Goal: Task Accomplishment & Management: Complete application form

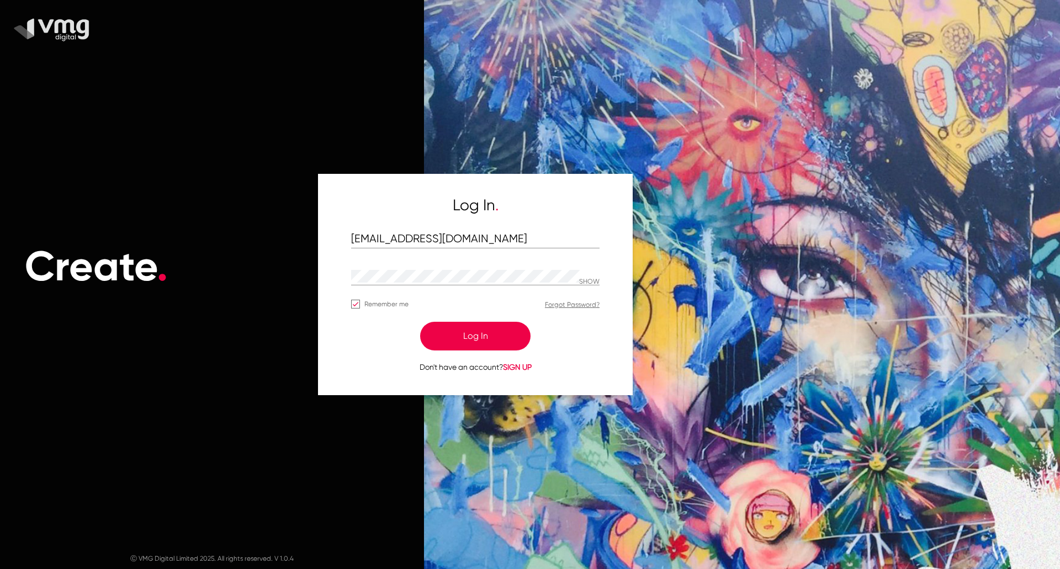
click at [481, 325] on button "Log In" at bounding box center [475, 336] width 110 height 29
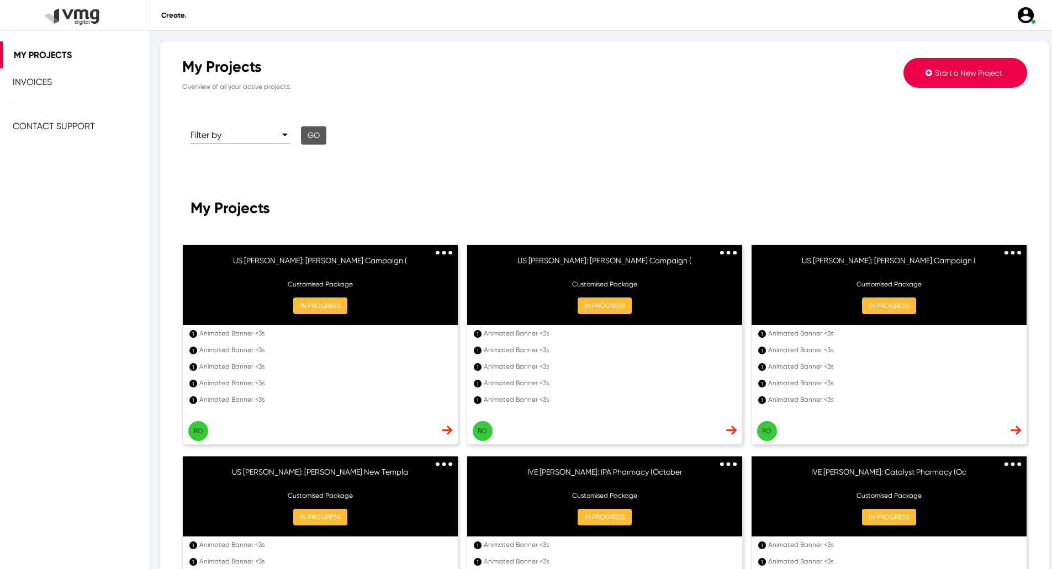
click at [975, 70] on span "Start a New Project" at bounding box center [968, 72] width 67 height 9
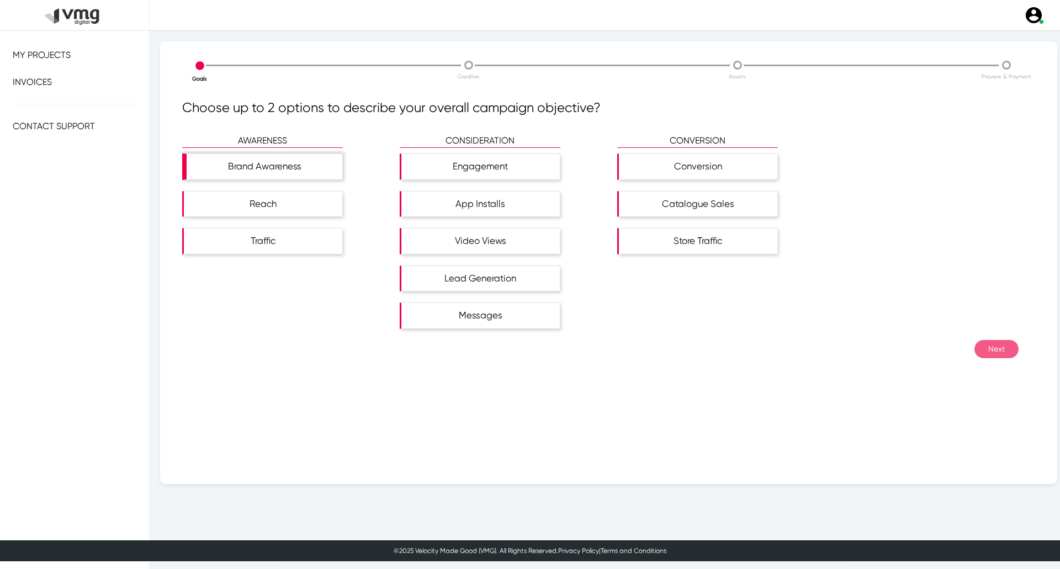
click at [279, 155] on div "Brand Awareness" at bounding box center [265, 166] width 156 height 25
click at [292, 217] on div "Reach" at bounding box center [282, 210] width 201 height 38
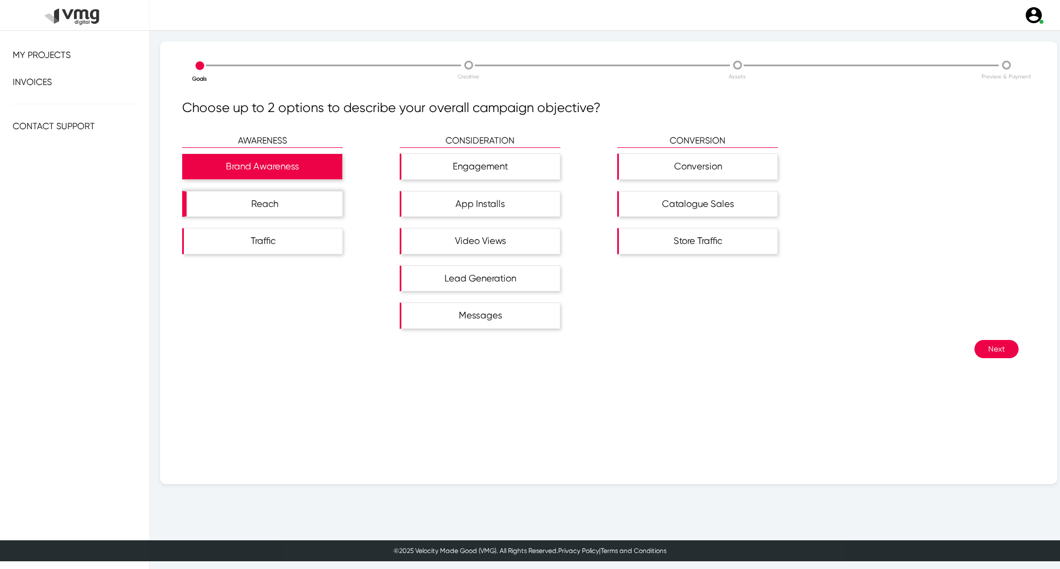
click at [319, 204] on div "Reach" at bounding box center [265, 204] width 156 height 25
click at [983, 342] on button "Next" at bounding box center [997, 349] width 44 height 18
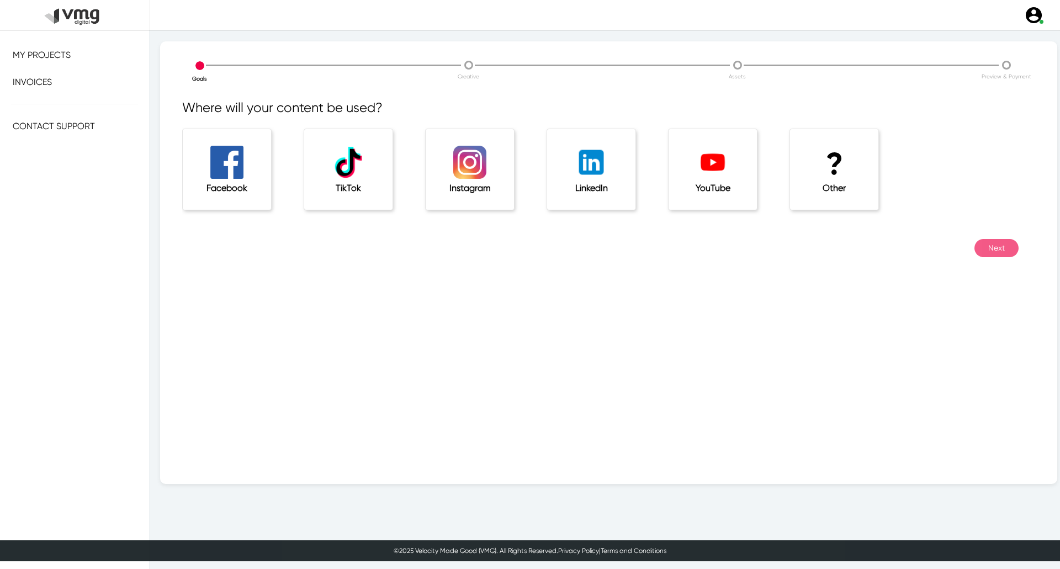
click at [860, 174] on div "? Other" at bounding box center [834, 169] width 88 height 81
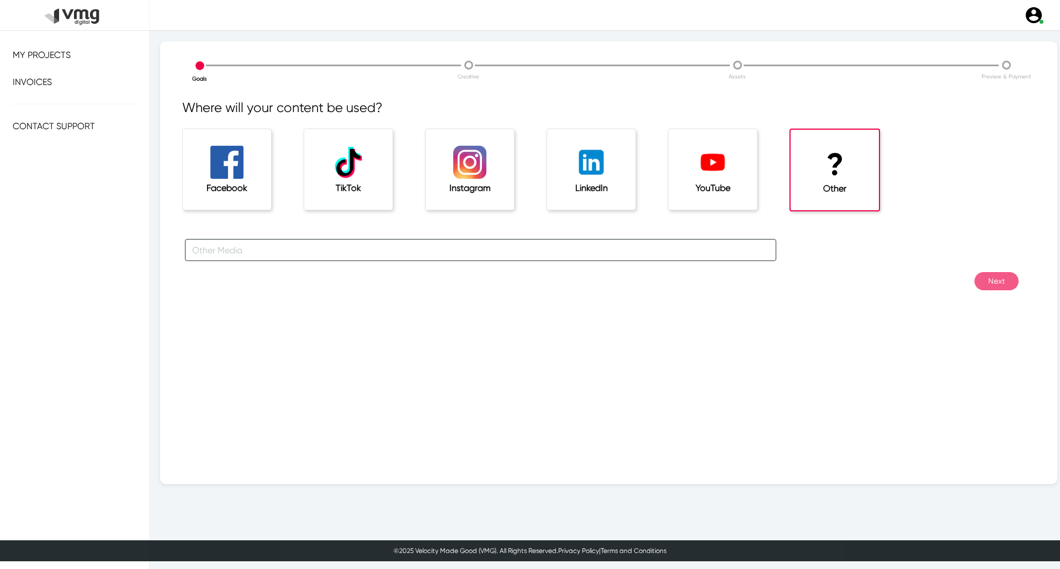
click at [601, 256] on input "text" at bounding box center [480, 250] width 591 height 22
type input "For [PERSON_NAME] Campaigns"
click at [975, 284] on button "Next" at bounding box center [997, 281] width 44 height 18
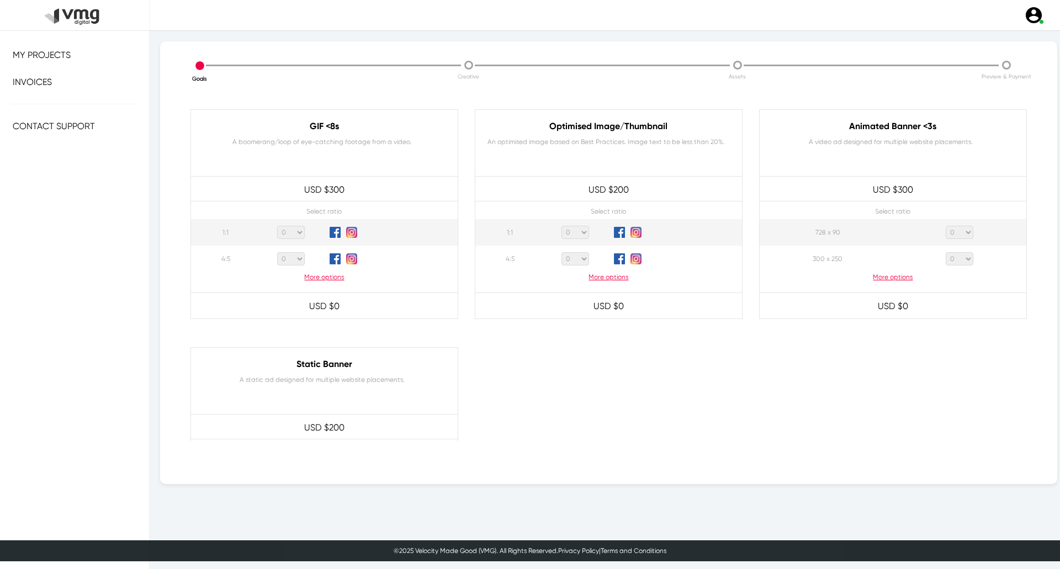
scroll to position [512, 0]
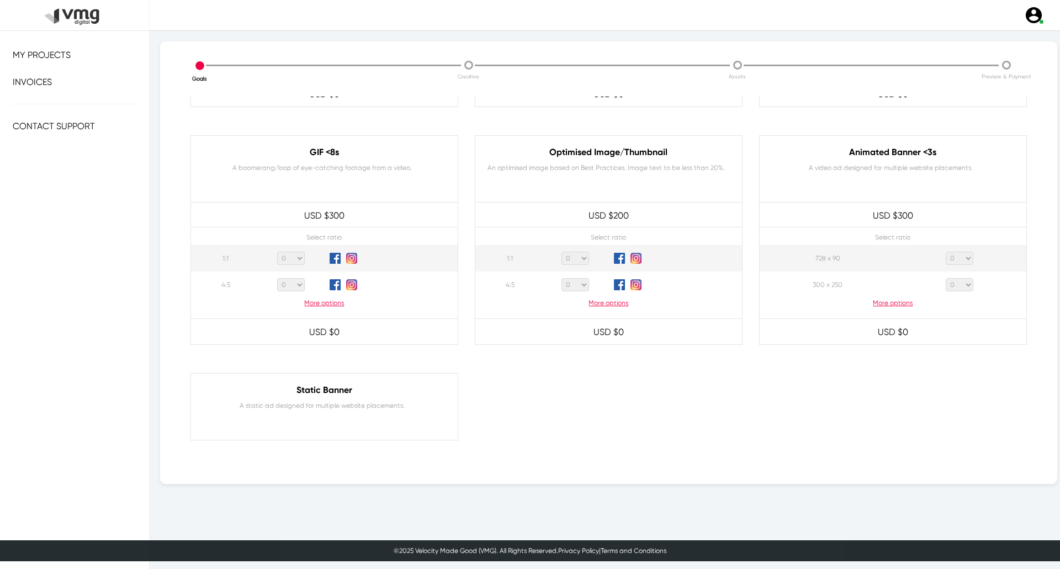
click at [895, 301] on p "More options" at bounding box center [893, 303] width 267 height 10
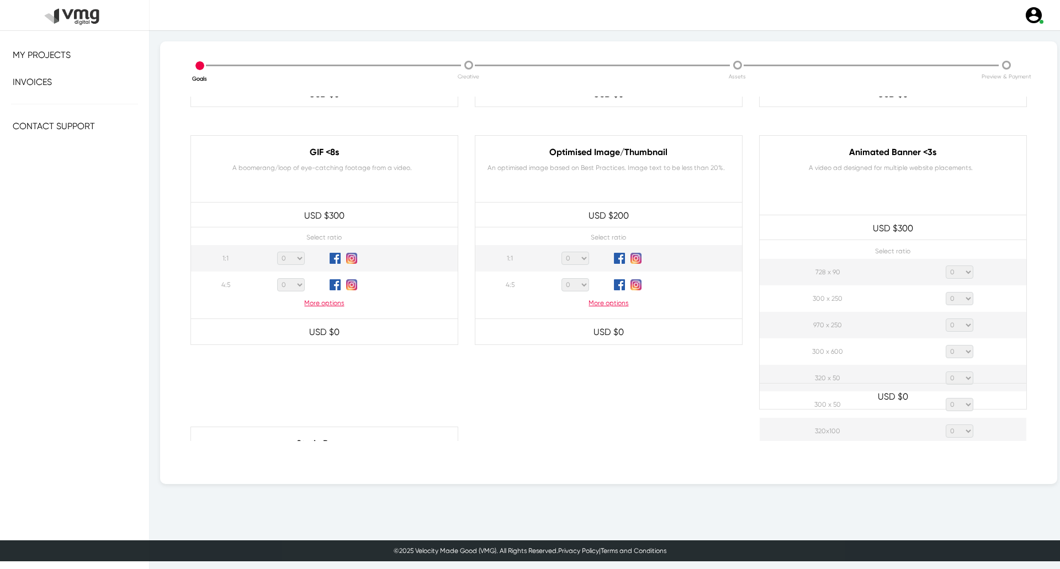
click at [955, 274] on select "0 1 2 3 4 5 6 7 8 9 10 11 12 13 14 15 16 17 18 19 20" at bounding box center [960, 272] width 28 height 13
click at [946, 266] on select "0 1 2 3 4 5 6 7 8 9 10 11 12 13 14 15 16 17 18 19 20" at bounding box center [960, 272] width 28 height 13
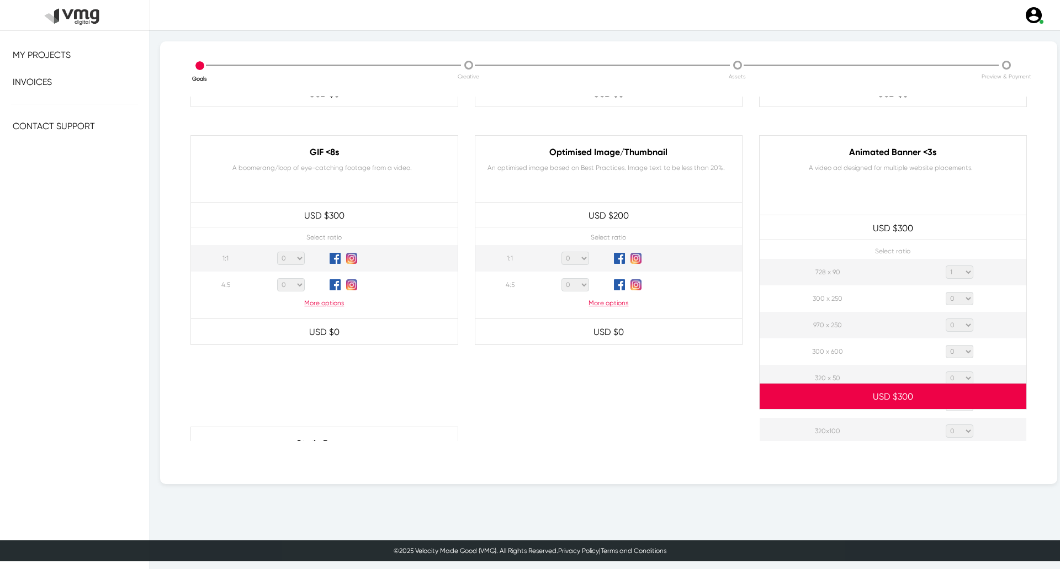
click at [956, 295] on select "0 1 2 3 4 5 6 7 8 9 10 11 12 13 14 15 16 17 18 19 20" at bounding box center [960, 298] width 28 height 13
click at [1003, 250] on p "Select ratio" at bounding box center [893, 251] width 267 height 10
click at [959, 269] on select "0 1 2 3 4 5 6 7 8 9 10 11 12 13 14 15 16 17 18 19 20" at bounding box center [960, 272] width 28 height 13
select select "0"
click at [946, 266] on select "0 1 2 3 4 5 6 7 8 9 10 11 12 13 14 15 16 17 18 19 20" at bounding box center [960, 272] width 28 height 13
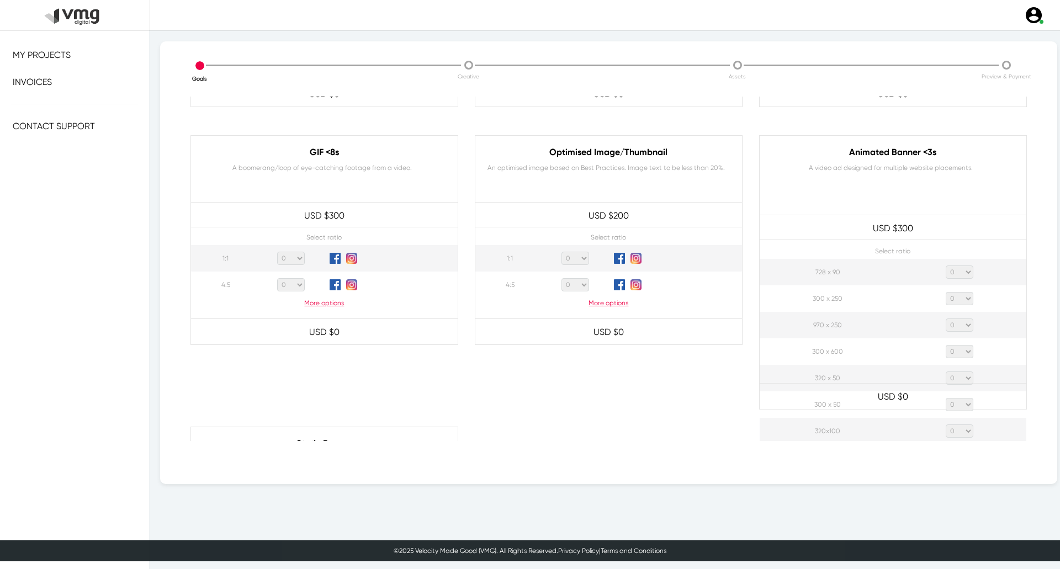
click at [959, 325] on select "0 1 2 3 4 5 6 7 8 9 10 11 12 13 14 15 16 17 18 19 20" at bounding box center [960, 325] width 28 height 13
click at [946, 319] on select "0 1 2 3 4 5 6 7 8 9 10 11 12 13 14 15 16 17 18 19 20" at bounding box center [960, 325] width 28 height 13
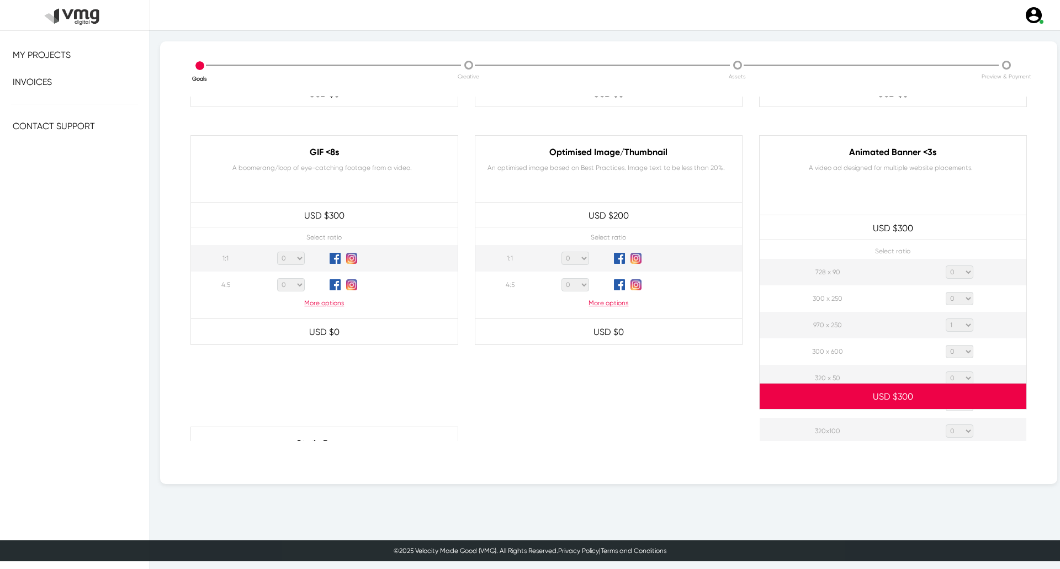
click at [958, 326] on select "0 1 2 3 4 5 6 7 8 9 10 11 12 13 14 15 16 17 18 19 20" at bounding box center [960, 325] width 28 height 13
select select "2"
click at [946, 319] on select "0 1 2 3 4 5 6 7 8 9 10 11 12 13 14 15 16 17 18 19 20" at bounding box center [960, 325] width 28 height 13
click at [958, 299] on select "0 1 2 3 4 5 6 7 8 9 10 11 12 13 14 15 16 17 18 19 20" at bounding box center [960, 298] width 28 height 13
select select "2"
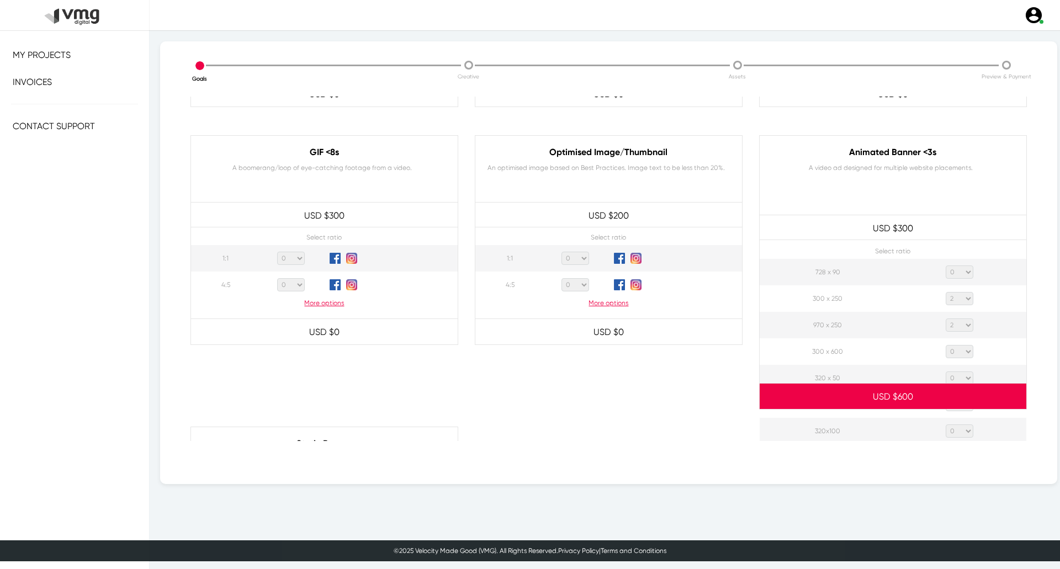
click at [946, 292] on select "0 1 2 3 4 5 6 7 8 9 10 11 12 13 14 15 16 17 18 19 20" at bounding box center [960, 298] width 28 height 13
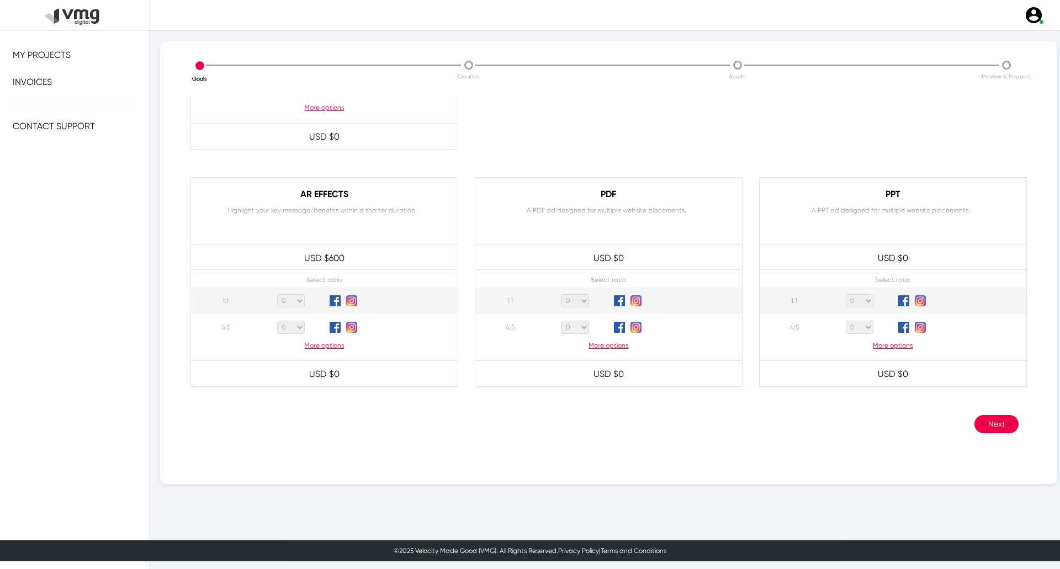
scroll to position [1007, 0]
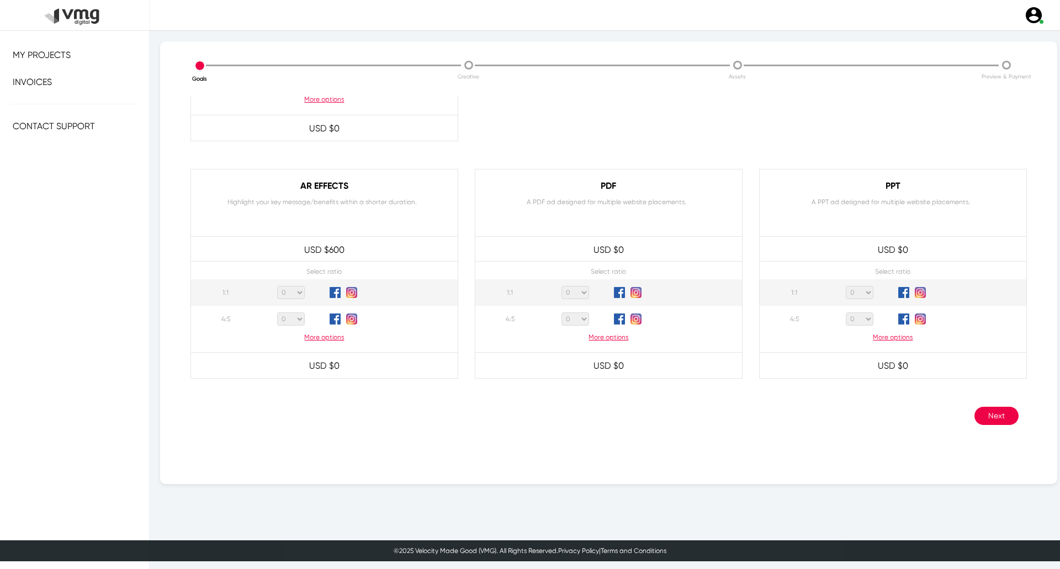
click at [977, 416] on button "Next" at bounding box center [997, 416] width 44 height 18
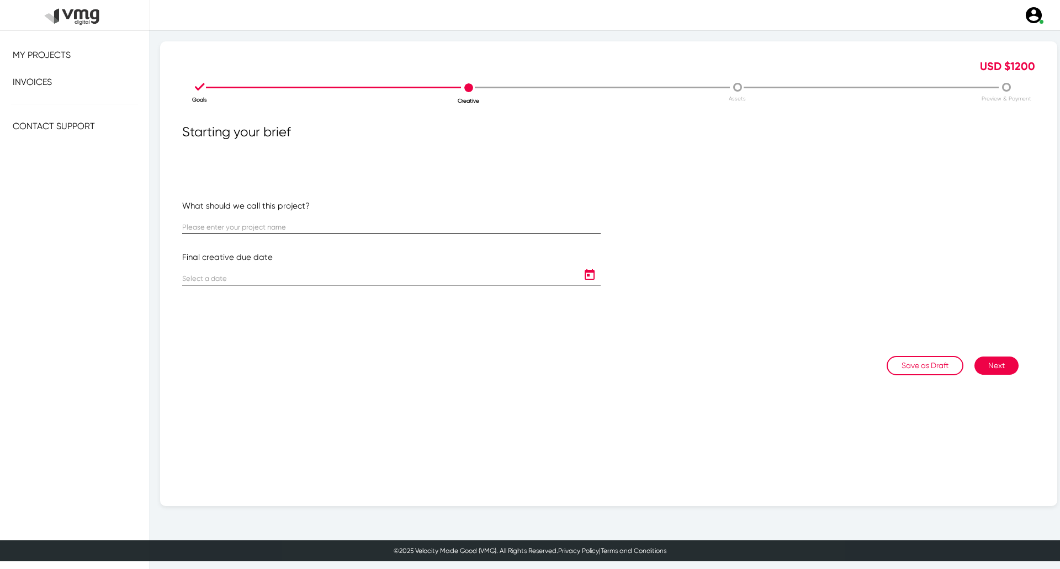
click at [380, 229] on input "text" at bounding box center [391, 228] width 419 height 8
paste input "[PERSON_NAME]-25-501 | US [PERSON_NAME] November Banner Template"
type input "[PERSON_NAME]-25-501 | US [PERSON_NAME] November Banner Template"
click at [585, 273] on icon "Open calendar" at bounding box center [590, 274] width 18 height 13
click at [267, 443] on div "29" at bounding box center [264, 445] width 20 height 20
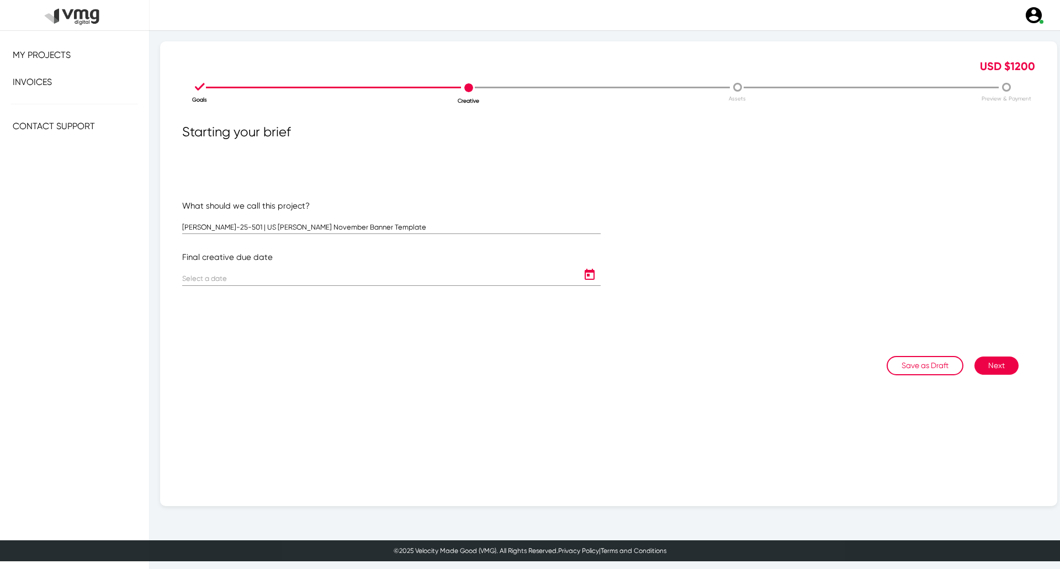
type input "[DATE]"
click at [975, 367] on button "Next" at bounding box center [997, 366] width 44 height 18
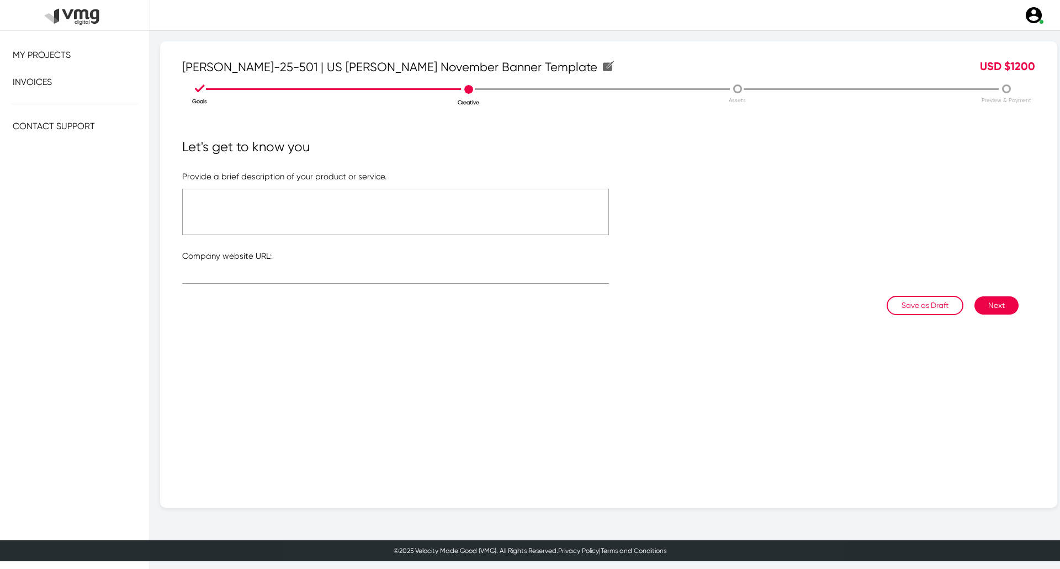
click at [352, 208] on textarea at bounding box center [395, 212] width 427 height 46
type textarea "Please see attached file"
click at [446, 276] on input "text" at bounding box center [395, 277] width 427 height 8
type input "[URL][DOMAIN_NAME]"
click at [981, 309] on button "Next" at bounding box center [997, 306] width 44 height 18
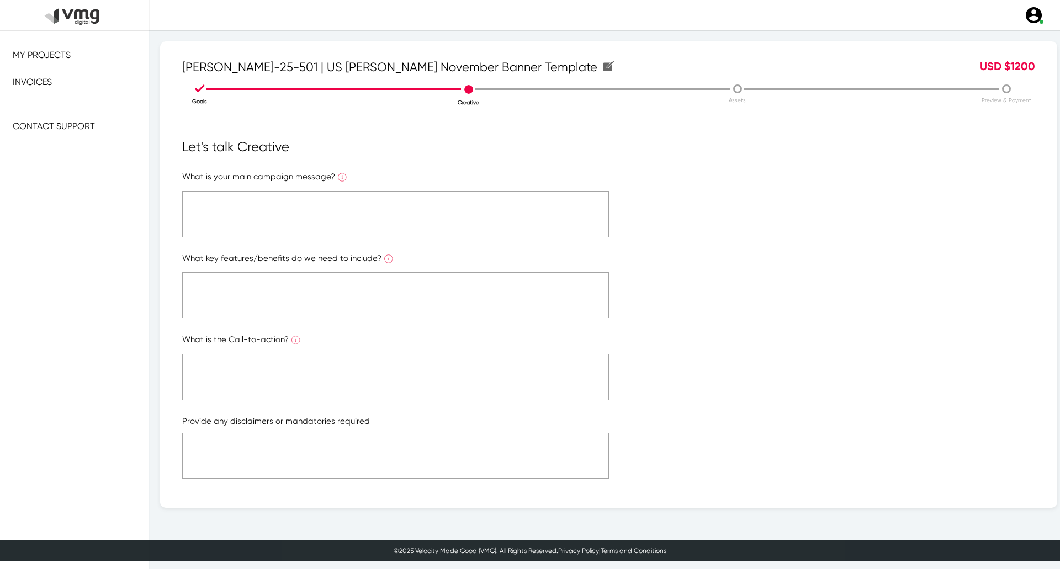
click at [569, 220] on textarea at bounding box center [395, 214] width 427 height 46
type textarea "Please refer to the attached file"
click at [389, 282] on textarea at bounding box center [395, 295] width 427 height 46
paste textarea "Please refer to the attached file"
type textarea "Please refer to the attached file"
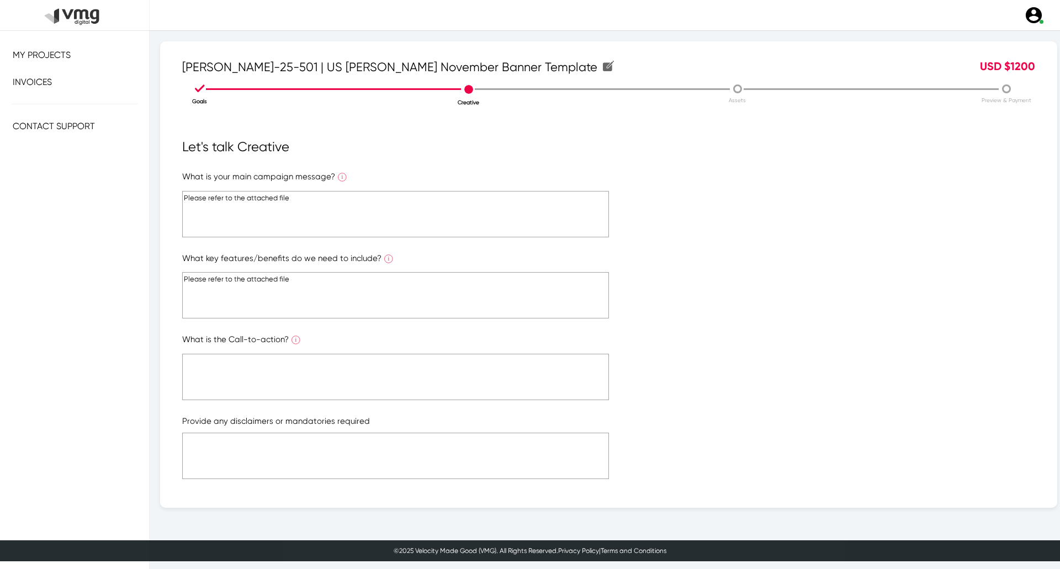
click at [273, 380] on textarea at bounding box center [395, 377] width 427 height 46
paste textarea "Please refer to the attached file"
type textarea "Please refer to the attached file"
click at [295, 461] on textarea at bounding box center [395, 456] width 427 height 46
paste textarea "Please refer to the attached file"
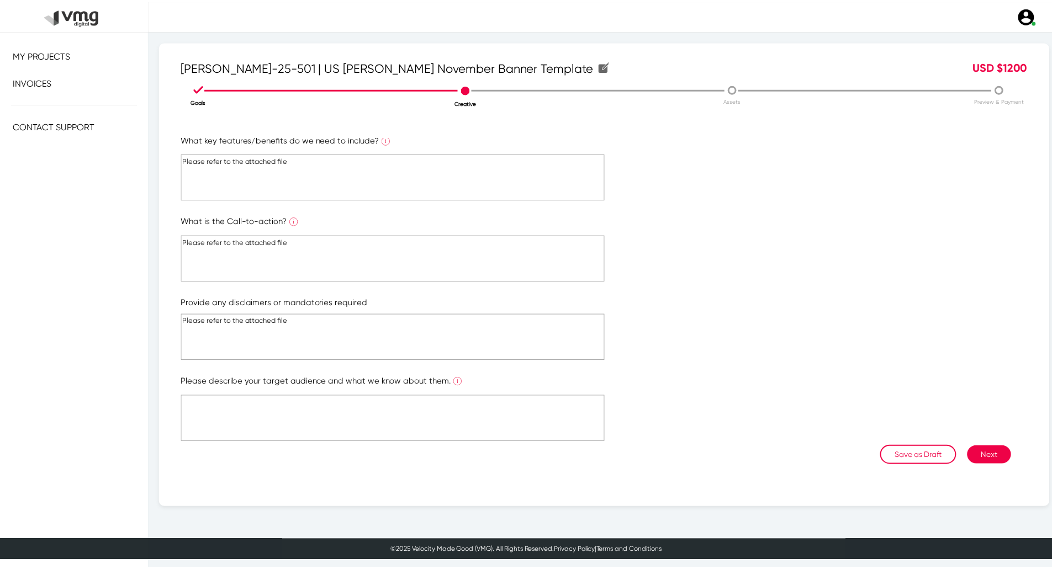
scroll to position [119, 0]
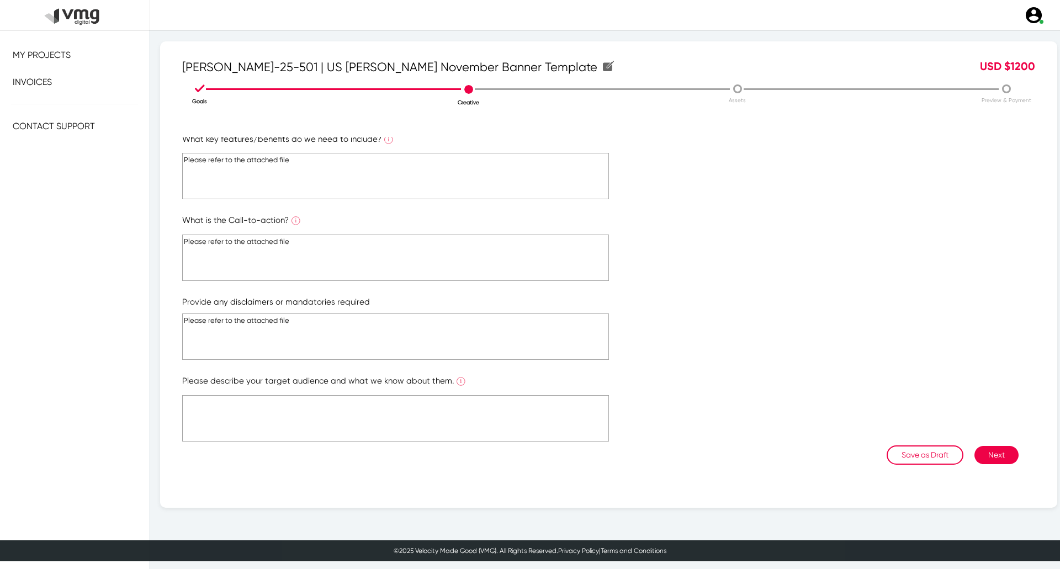
type textarea "Please refer to the attached file"
click at [324, 403] on textarea at bounding box center [395, 418] width 427 height 46
paste textarea "Please refer to the attached file"
type textarea "Please refer to the attached file"
click at [992, 453] on button "Next" at bounding box center [997, 455] width 44 height 18
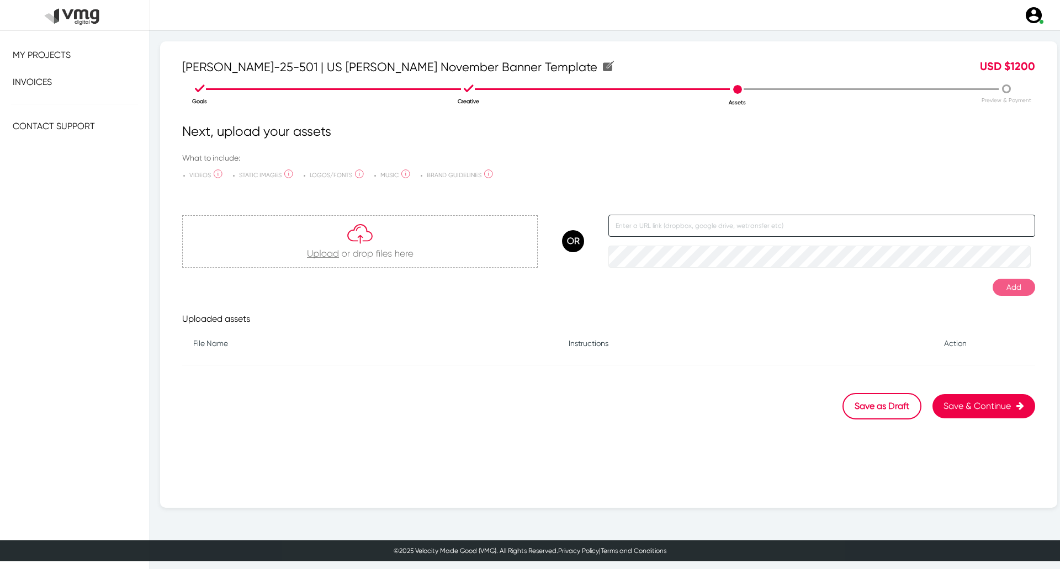
click at [714, 232] on input "text" at bounding box center [821, 226] width 427 height 22
paste input "[URL][DOMAIN_NAME]"
type input "[URL][DOMAIN_NAME]"
click at [1011, 279] on button "Add" at bounding box center [1014, 287] width 43 height 17
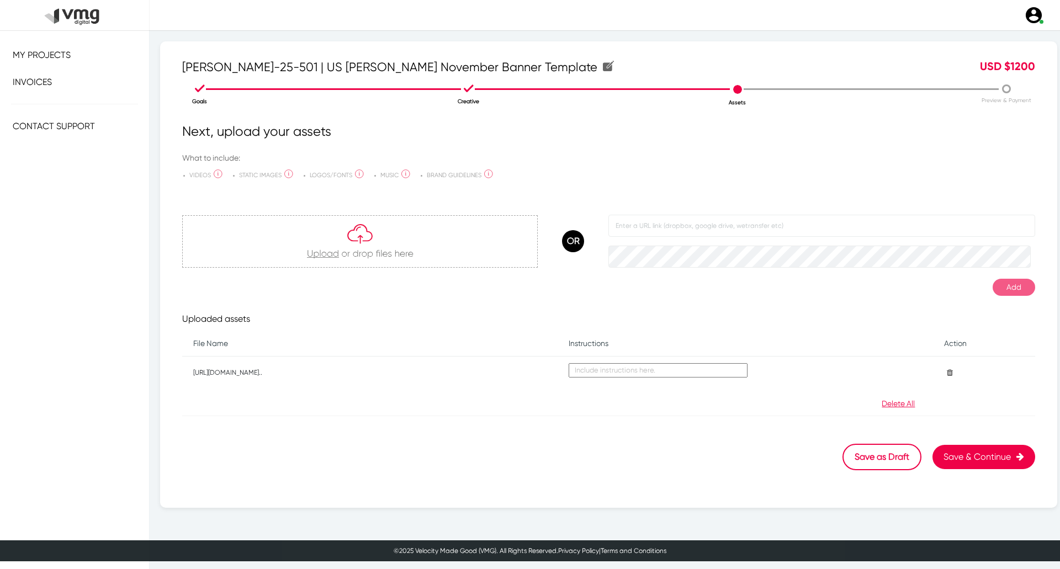
click at [1011, 454] on icon "button" at bounding box center [1017, 456] width 13 height 9
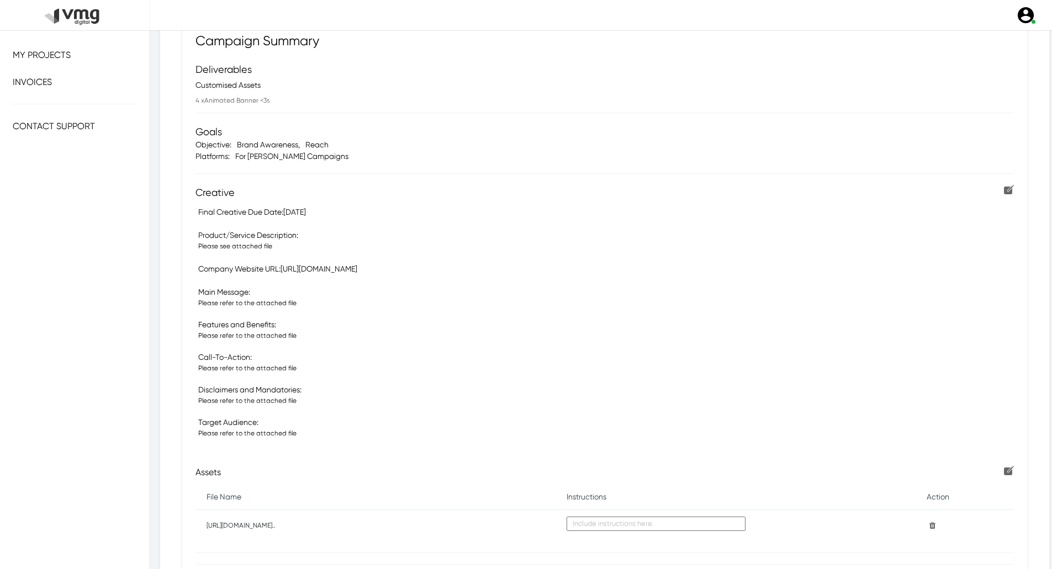
scroll to position [213, 0]
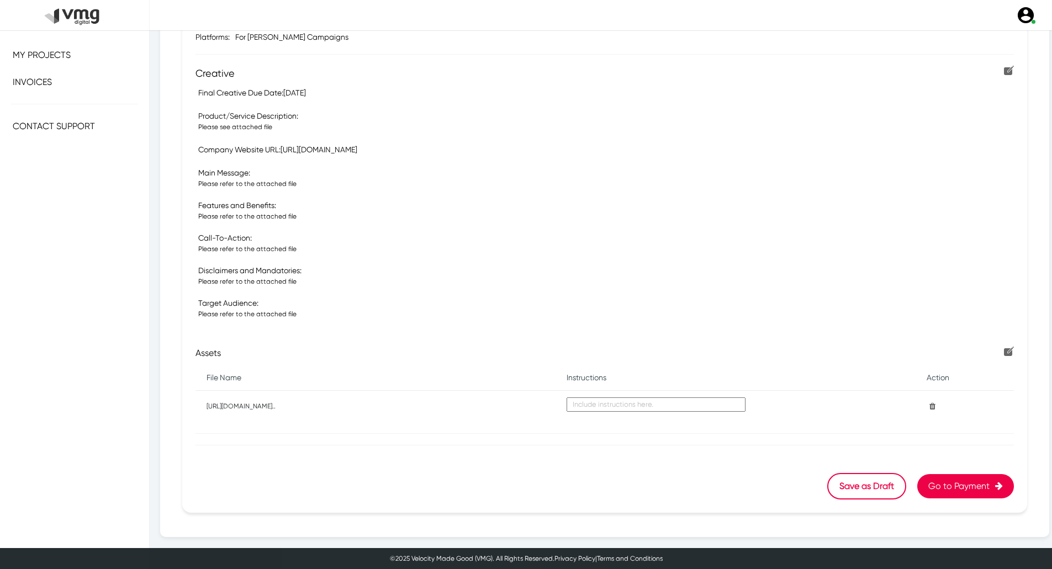
click at [954, 496] on button "Go to Payment" at bounding box center [965, 486] width 97 height 24
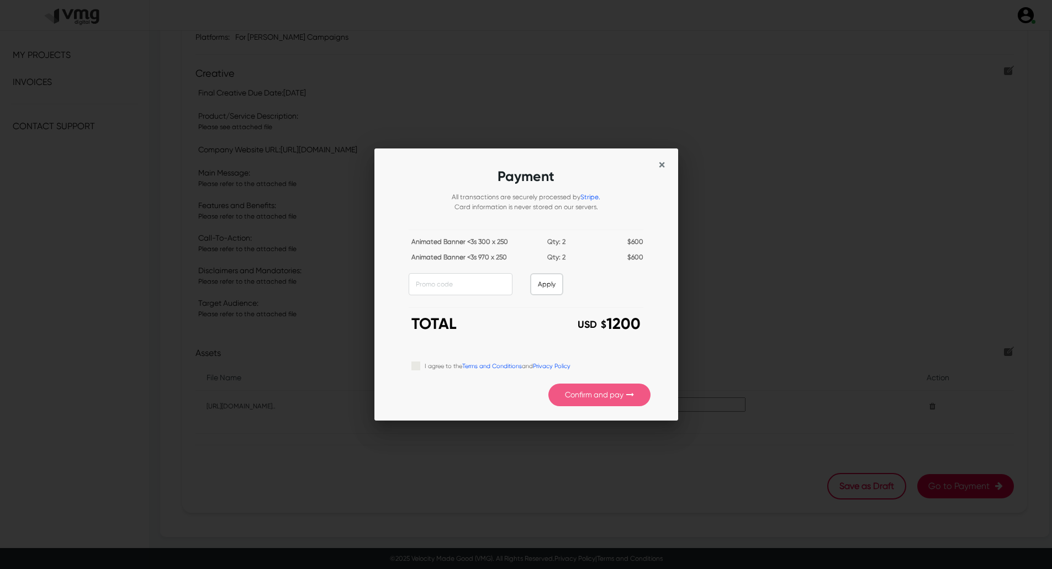
scroll to position [0, 0]
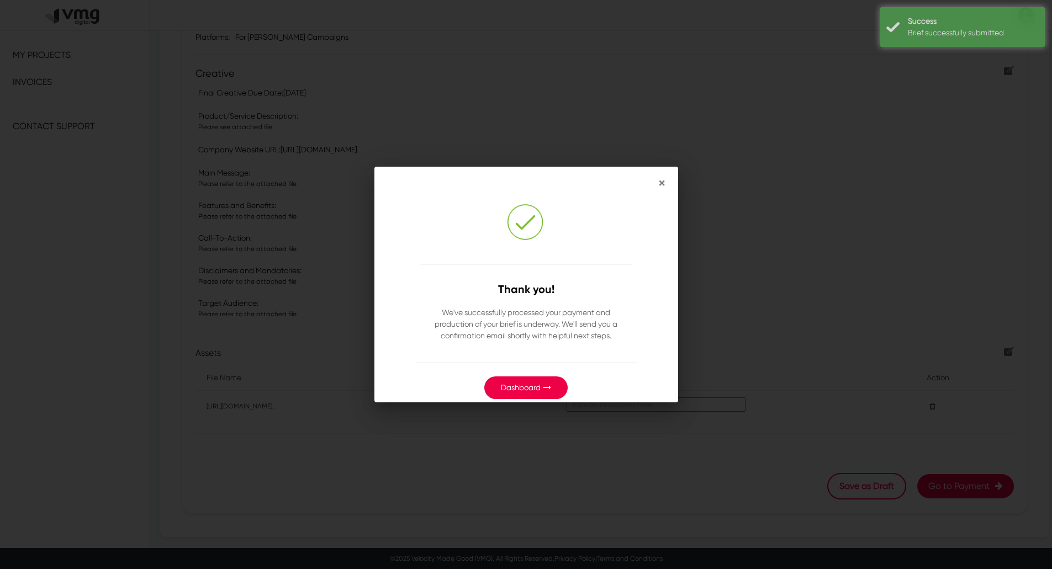
click at [539, 386] on link "Dashboard" at bounding box center [521, 387] width 40 height 9
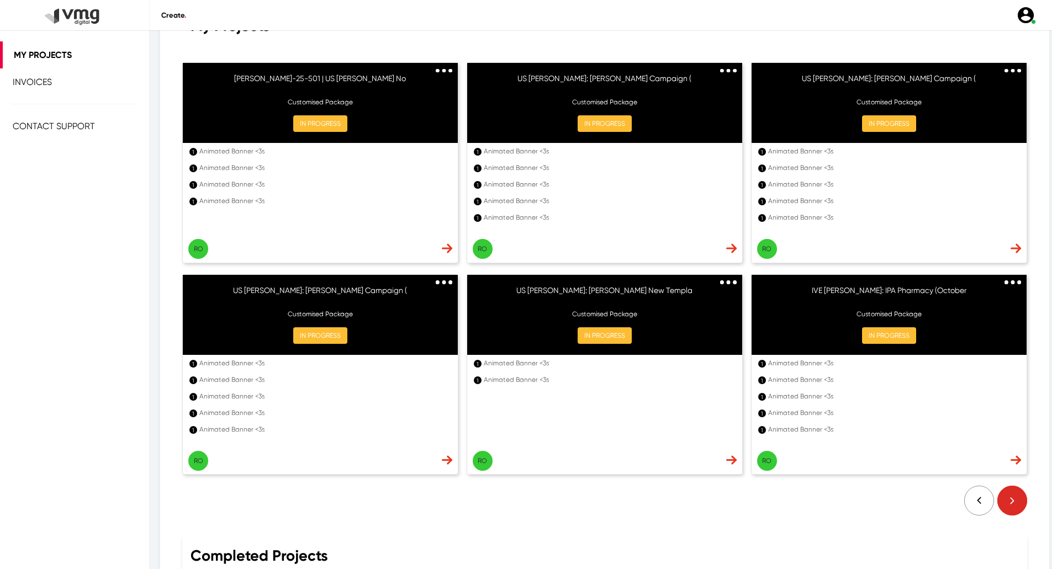
scroll to position [83, 0]
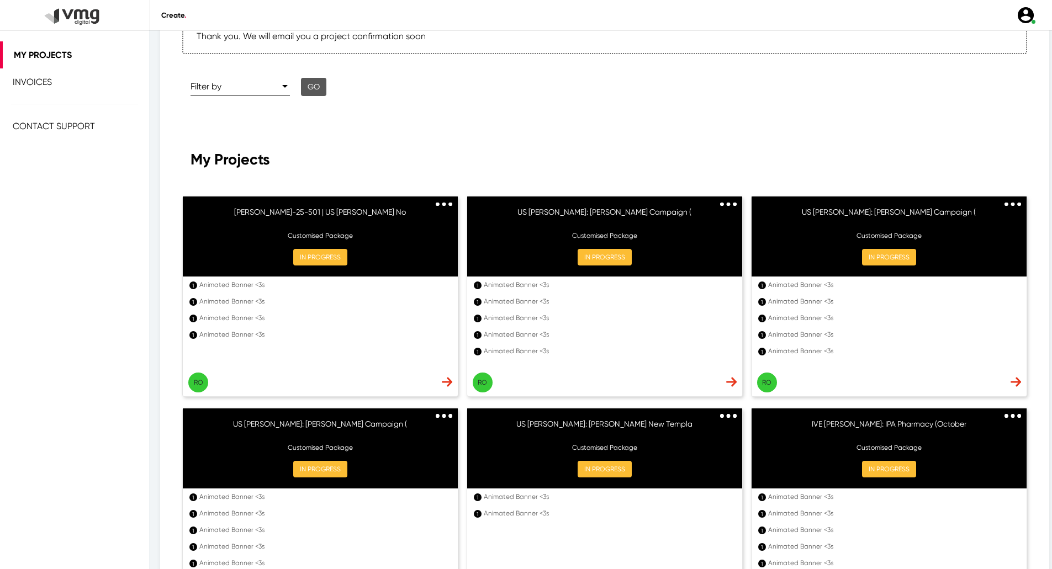
click at [60, 284] on div "My Projects Invoices Contact Support" at bounding box center [74, 325] width 149 height 569
